Goal: Task Accomplishment & Management: Manage account settings

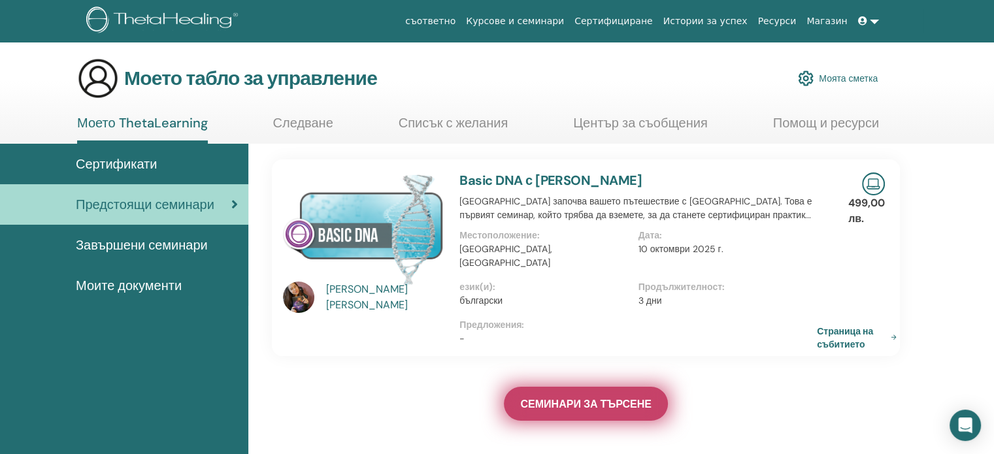
click at [594, 397] on font "СЕМИНАРИ ЗА ТЪРСЕНЕ" at bounding box center [585, 404] width 131 height 14
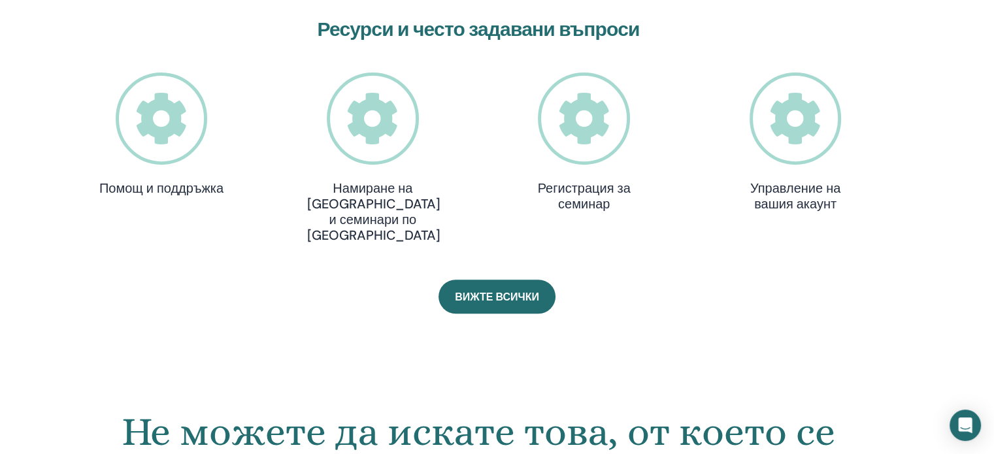
scroll to position [382, 0]
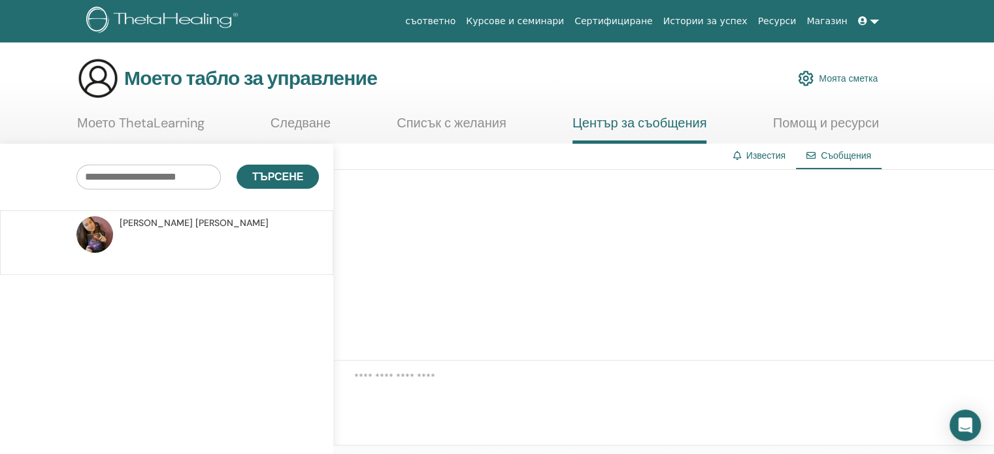
click at [290, 123] on font "Следване" at bounding box center [300, 122] width 60 height 17
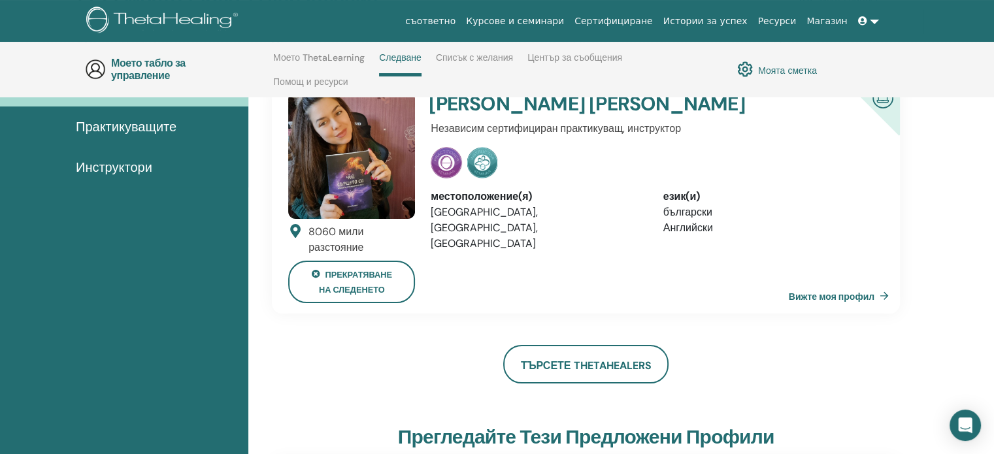
scroll to position [120, 0]
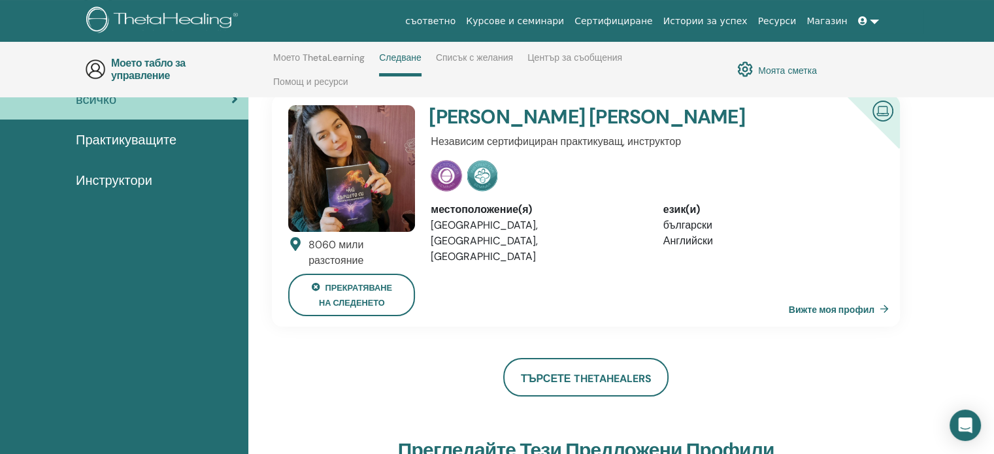
click at [849, 303] on font "Вижте моя профил" at bounding box center [832, 309] width 86 height 12
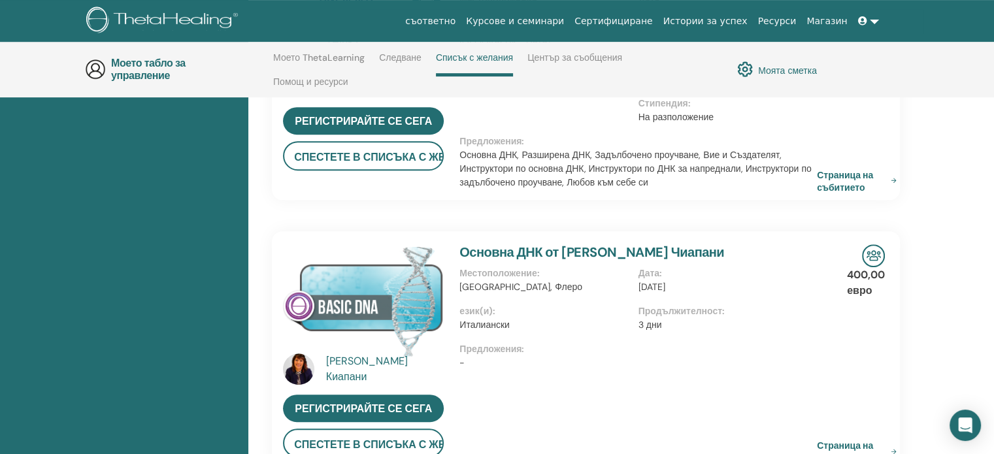
scroll to position [447, 0]
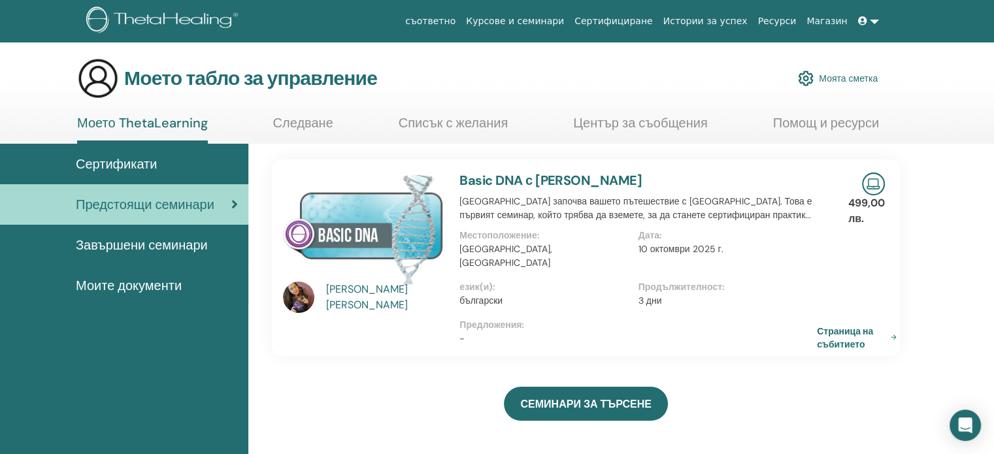
click at [137, 122] on font "Моето ThetaLearning" at bounding box center [142, 122] width 131 height 17
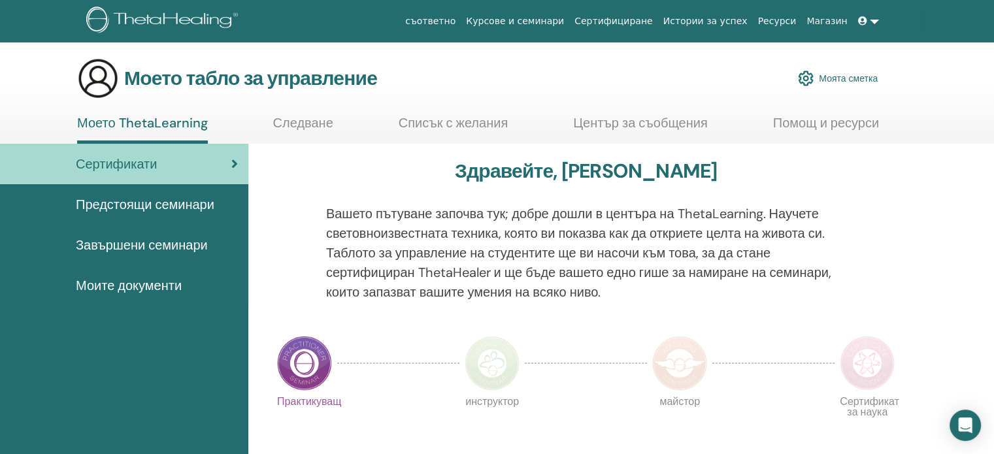
click at [857, 77] on font "Моята сметка" at bounding box center [848, 79] width 59 height 12
click at [843, 80] on font "Моята сметка" at bounding box center [848, 79] width 59 height 12
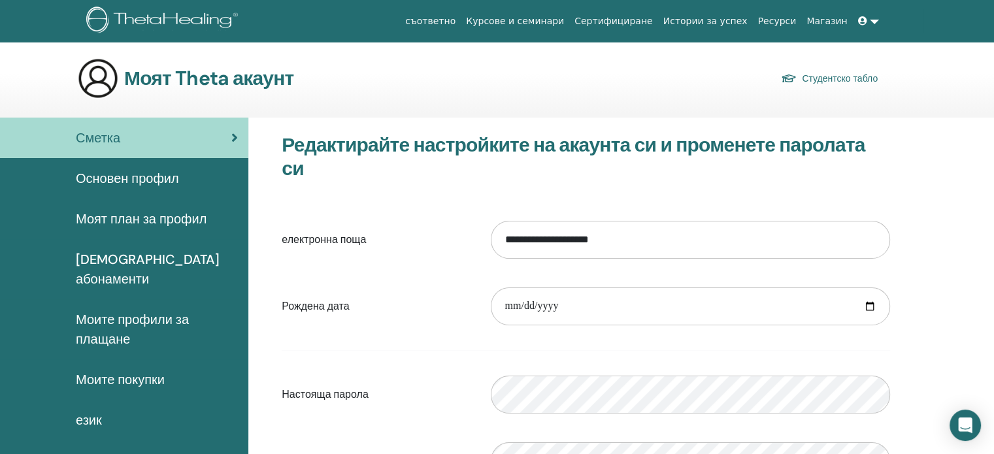
click at [95, 180] on font "Основен профил" at bounding box center [127, 178] width 103 height 17
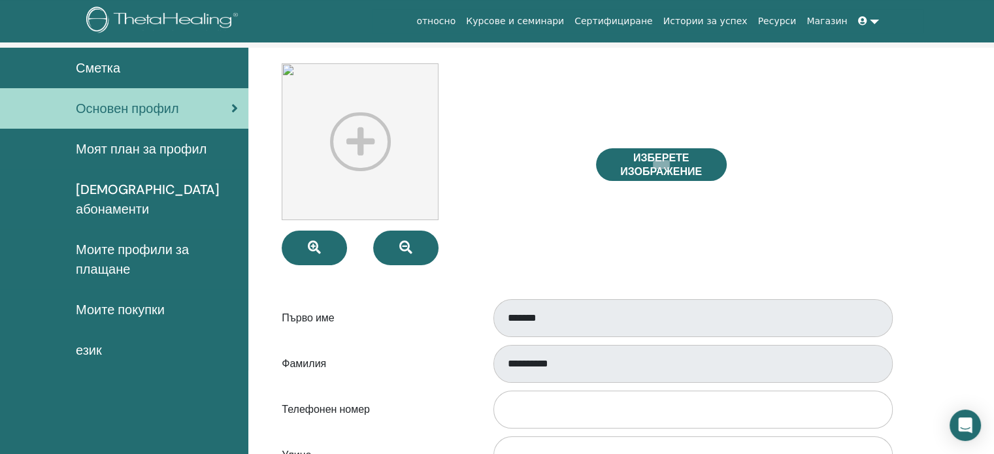
scroll to position [65, 0]
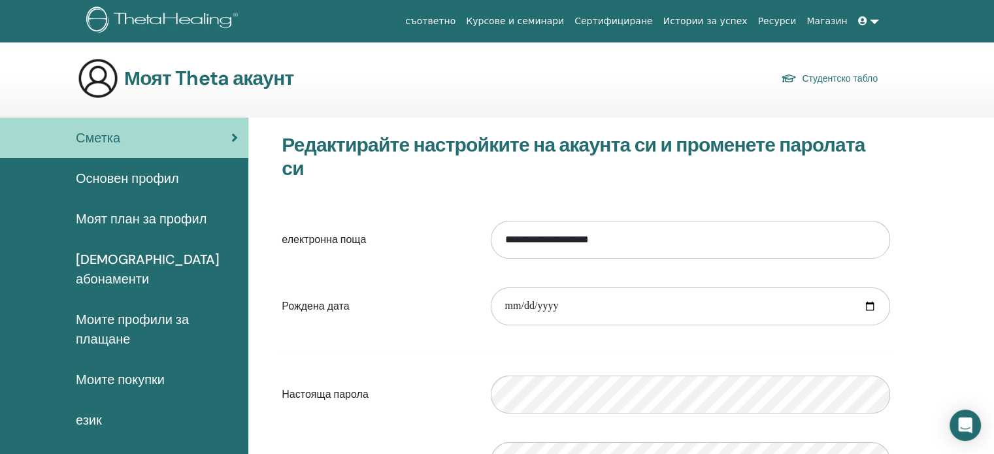
click at [125, 371] on font "Моите покупки" at bounding box center [120, 379] width 89 height 17
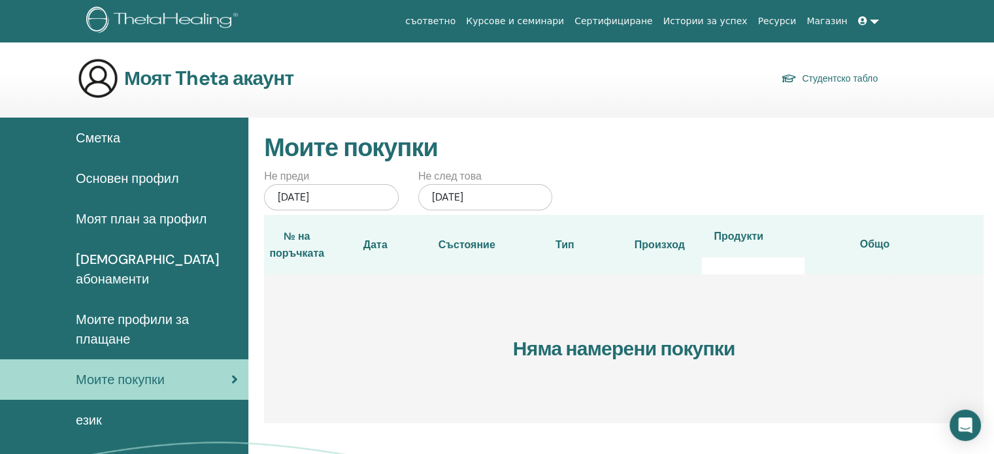
scroll to position [65, 0]
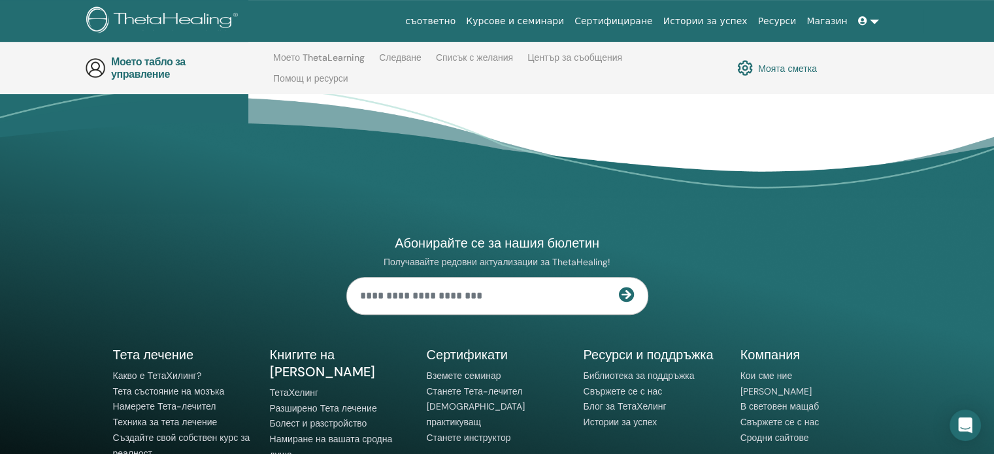
scroll to position [265, 0]
